Goal: Task Accomplishment & Management: Use online tool/utility

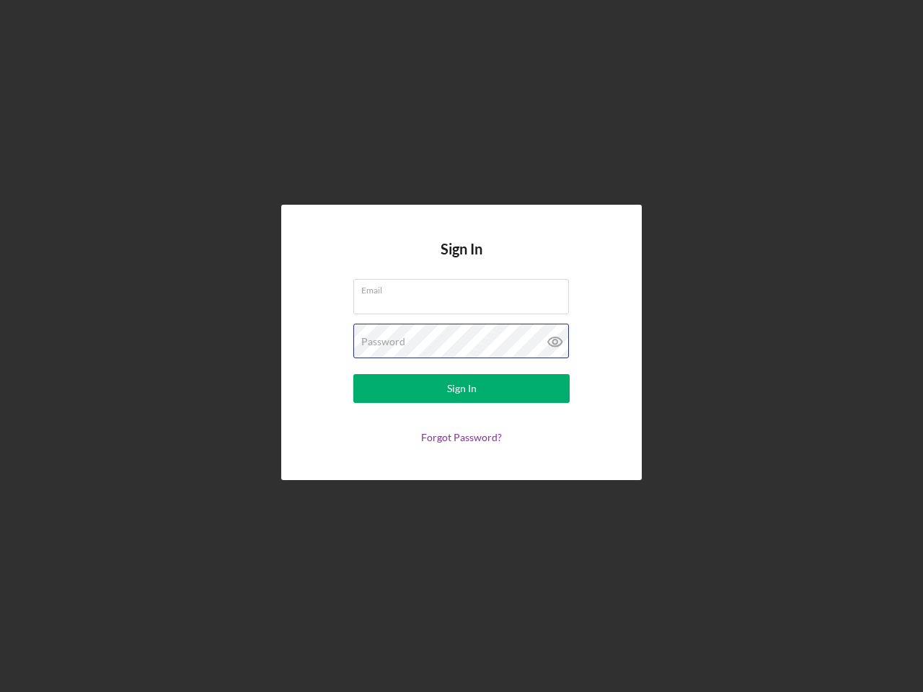
click at [462, 346] on div "Password" at bounding box center [461, 342] width 216 height 36
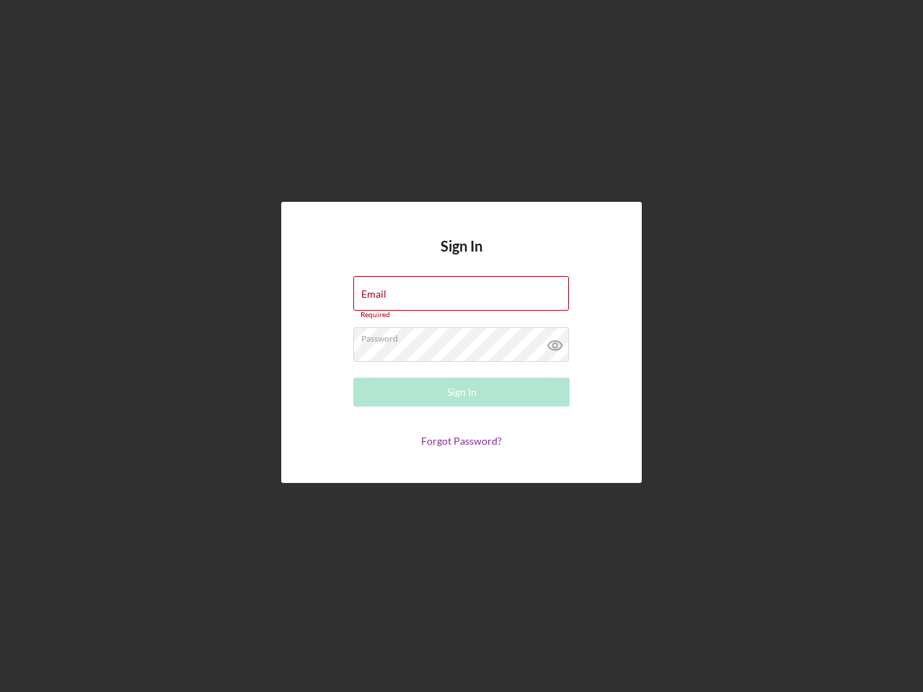
click at [555, 342] on icon at bounding box center [555, 345] width 36 height 36
